Goal: Transaction & Acquisition: Purchase product/service

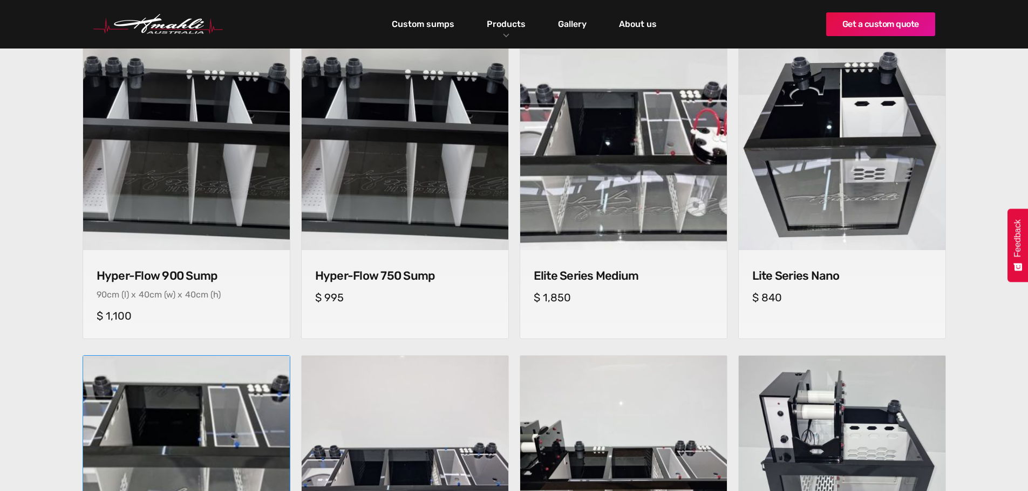
scroll to position [378, 0]
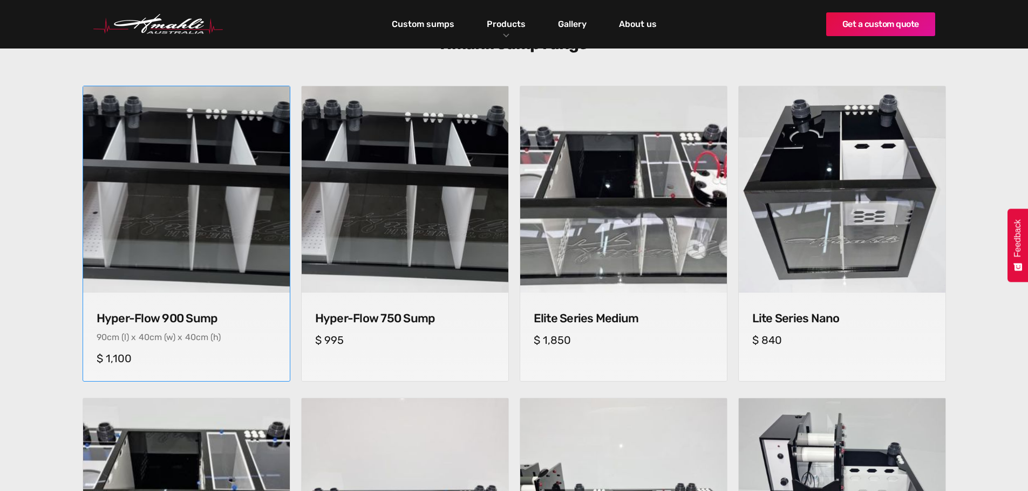
click at [177, 206] on img at bounding box center [186, 189] width 217 height 217
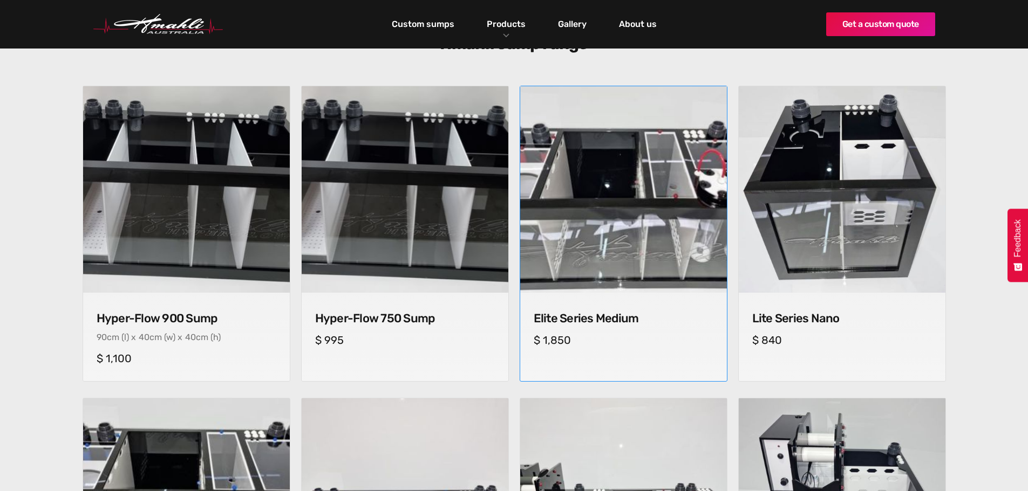
click at [679, 248] on img at bounding box center [623, 189] width 217 height 217
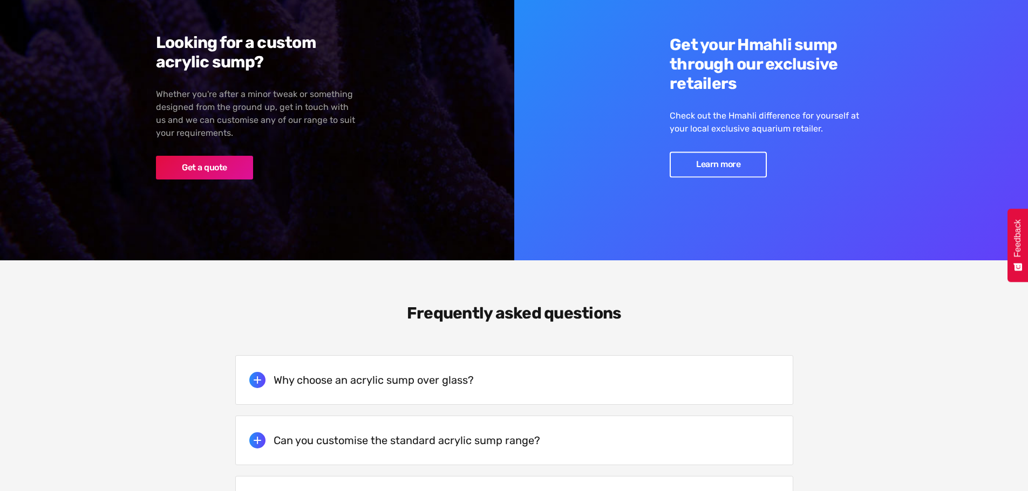
scroll to position [2751, 0]
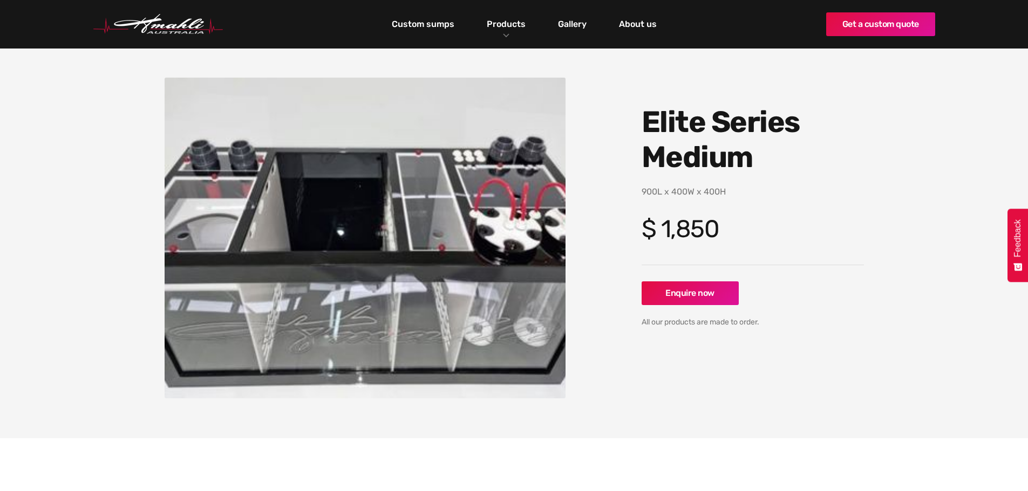
scroll to position [162, 0]
